Goal: Find specific page/section: Find specific page/section

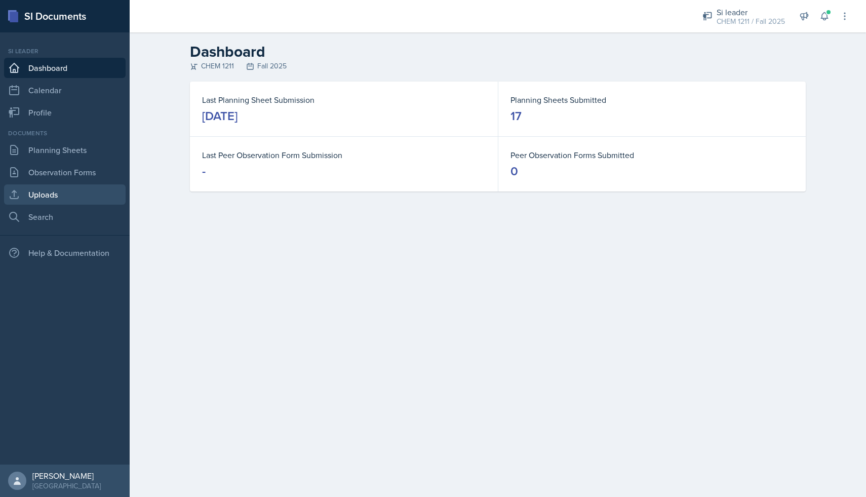
click at [68, 194] on link "Uploads" at bounding box center [64, 194] width 121 height 20
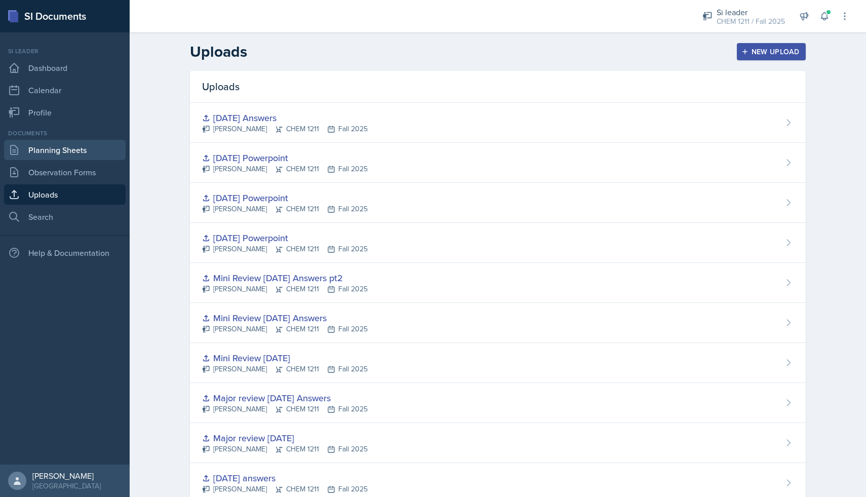
click at [70, 155] on link "Planning Sheets" at bounding box center [64, 150] width 121 height 20
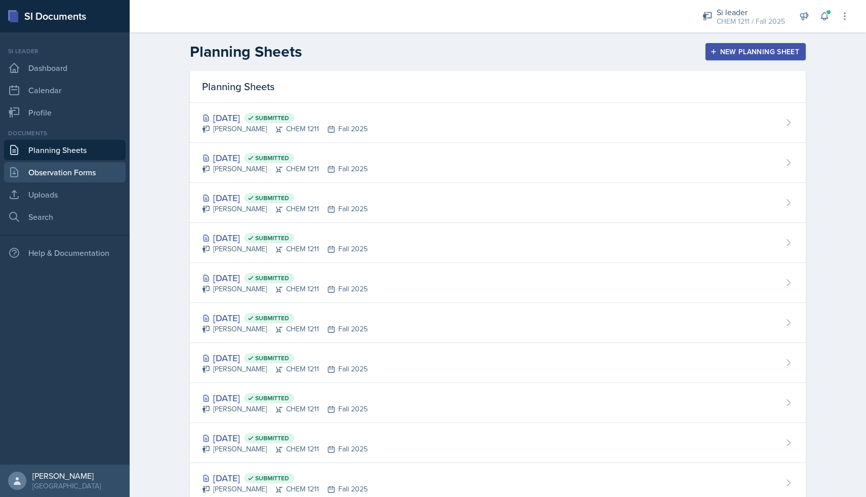
click at [77, 173] on link "Observation Forms" at bounding box center [64, 172] width 121 height 20
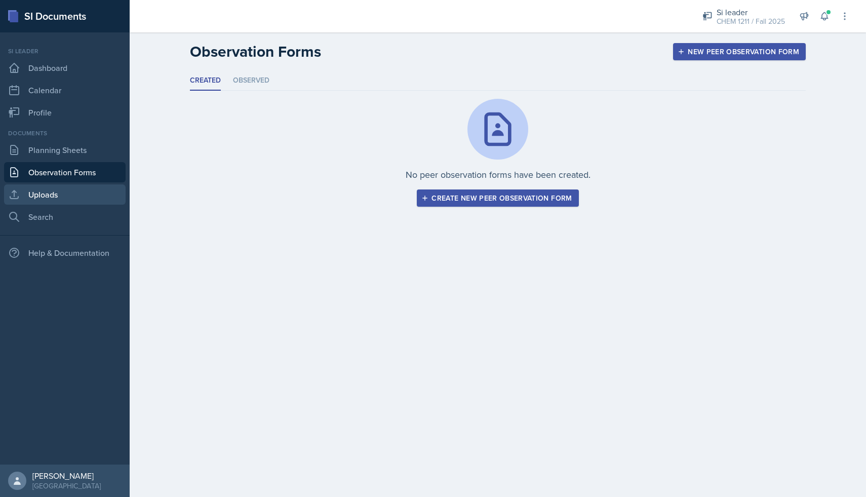
click at [75, 201] on link "Uploads" at bounding box center [64, 194] width 121 height 20
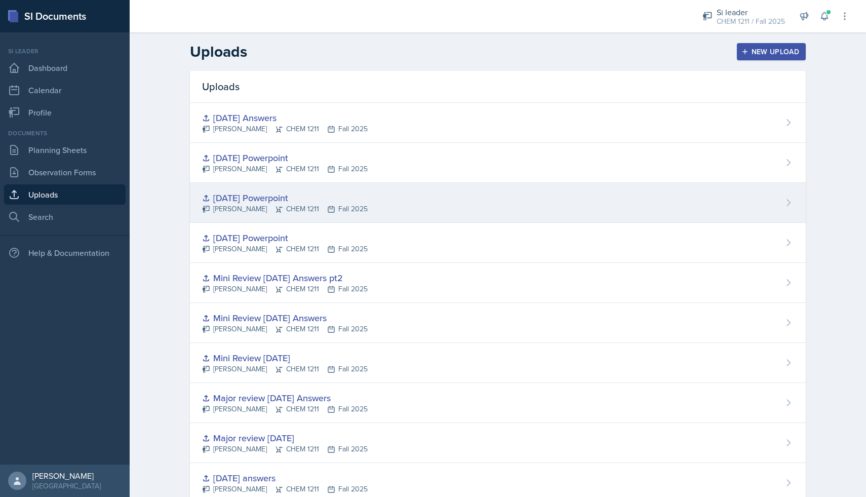
click at [277, 206] on div "[PERSON_NAME] CHEM 1211 Fall 2025" at bounding box center [285, 208] width 166 height 11
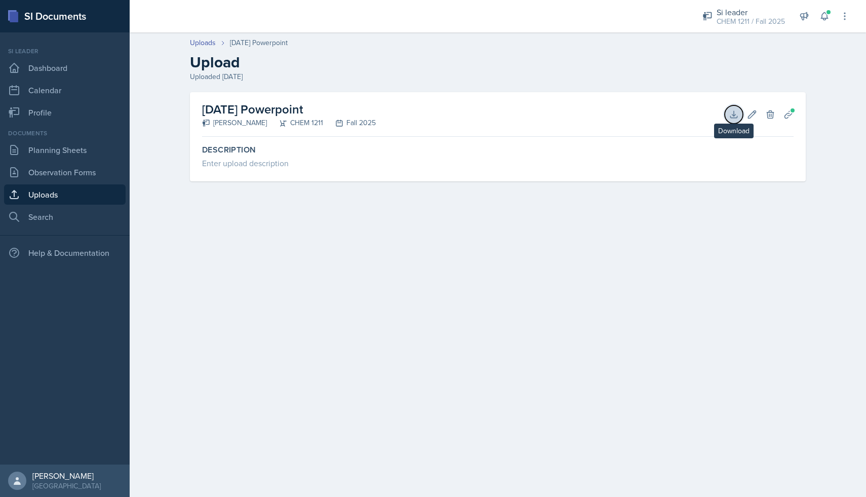
click at [730, 114] on icon at bounding box center [733, 114] width 10 height 10
click at [83, 190] on link "Uploads" at bounding box center [64, 194] width 121 height 20
